Goal: Task Accomplishment & Management: Manage account settings

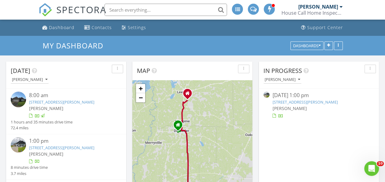
click at [74, 149] on link "2342 Strickland Ct, Lake Charles, LA 70607" at bounding box center [61, 148] width 65 height 6
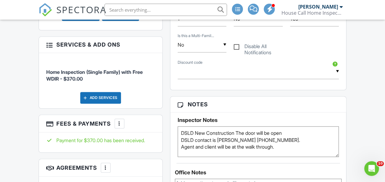
scroll to position [361, 0]
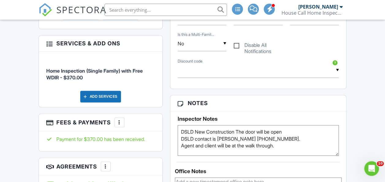
click at [120, 120] on div at bounding box center [119, 122] width 6 height 6
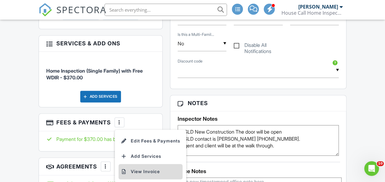
click at [154, 172] on li "View Invoice" at bounding box center [150, 171] width 64 height 15
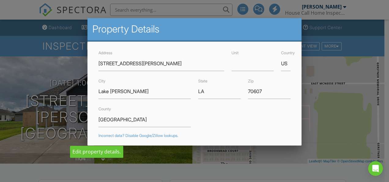
click at [69, 100] on div at bounding box center [194, 82] width 389 height 227
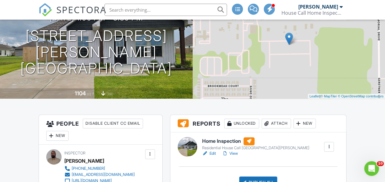
scroll to position [73, 0]
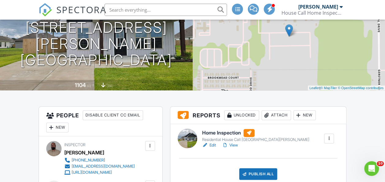
click at [238, 143] on link "View" at bounding box center [230, 145] width 16 height 6
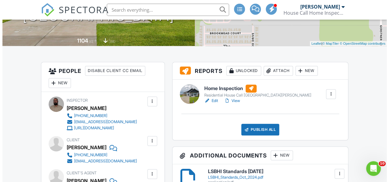
scroll to position [119, 0]
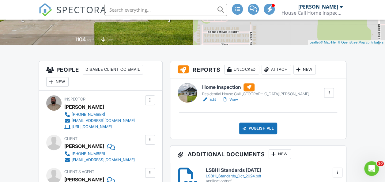
click at [265, 126] on div "Publish All" at bounding box center [258, 128] width 38 height 12
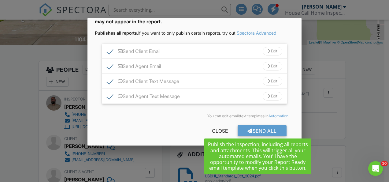
scroll to position [47, 0]
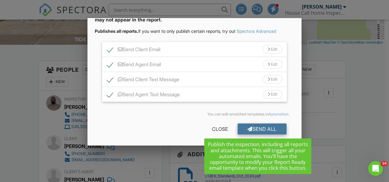
click at [265, 127] on div "Send All" at bounding box center [262, 128] width 49 height 11
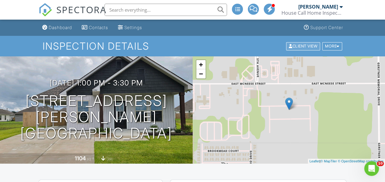
click at [298, 47] on div "Client View" at bounding box center [303, 46] width 34 height 8
